Goal: Obtain resource: Obtain resource

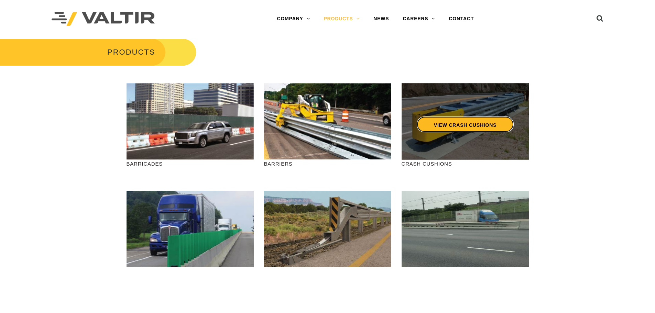
click at [469, 119] on link "VIEW CRASH CUSHIONS" at bounding box center [464, 125] width 97 height 16
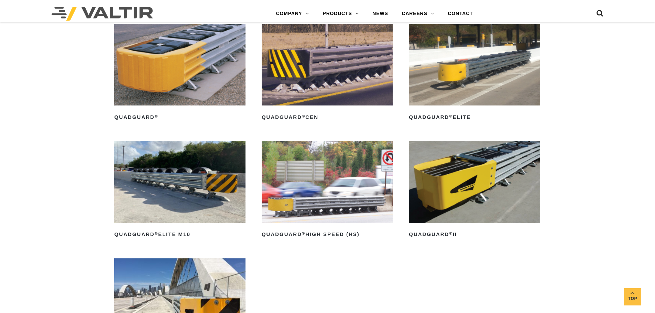
scroll to position [516, 0]
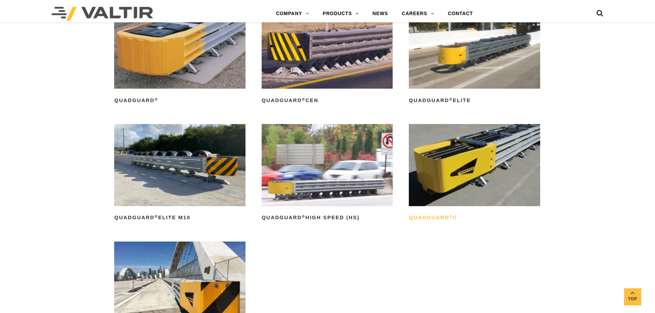
click at [425, 218] on h2 "QuadGuard ® II" at bounding box center [474, 217] width 131 height 11
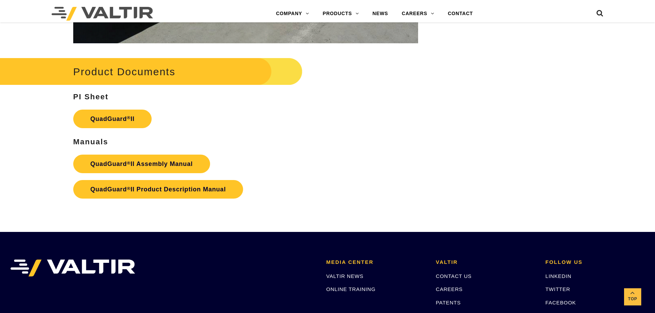
scroll to position [1375, 0]
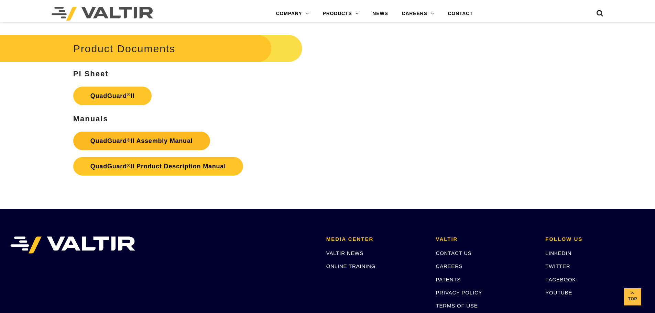
click at [156, 137] on strong "QuadGuard ® II Assembly Manual" at bounding box center [141, 140] width 102 height 7
